Goal: Task Accomplishment & Management: Use online tool/utility

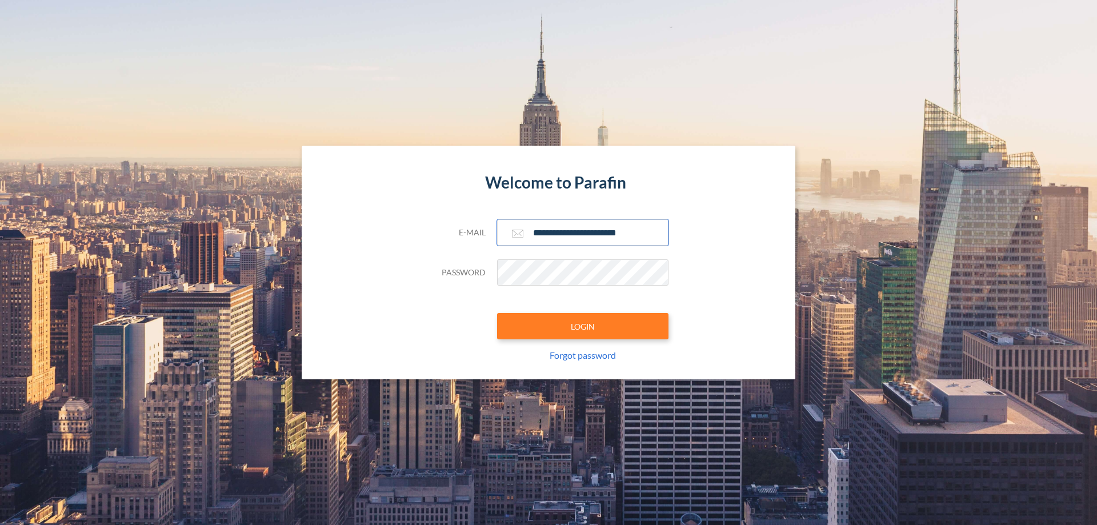
type input "**********"
click at [583, 326] on button "LOGIN" at bounding box center [582, 326] width 171 height 26
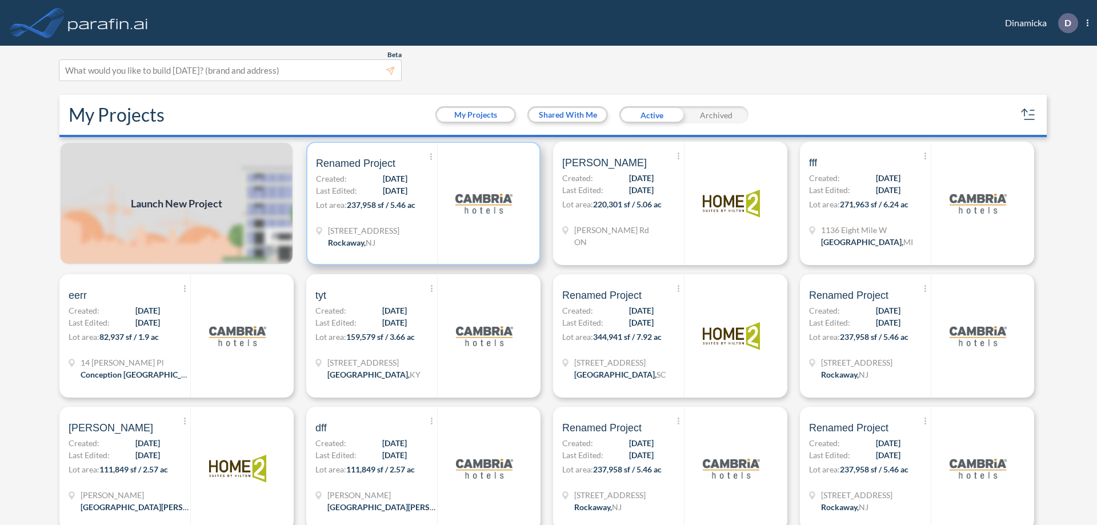
scroll to position [3, 0]
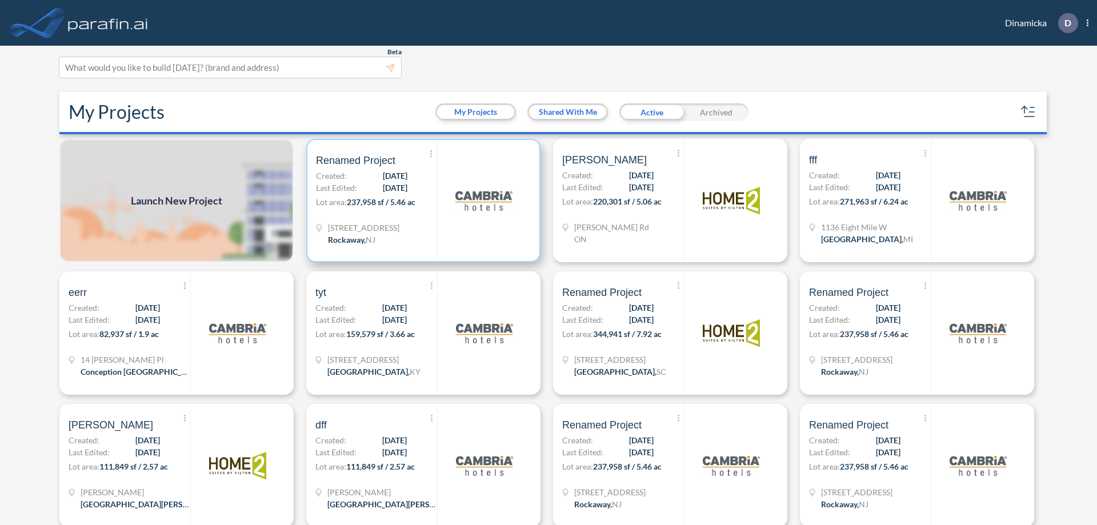
click at [421, 200] on p "Lot area: 237,958 sf / 5.46 ac" at bounding box center [376, 204] width 121 height 17
